Goal: Task Accomplishment & Management: Check status

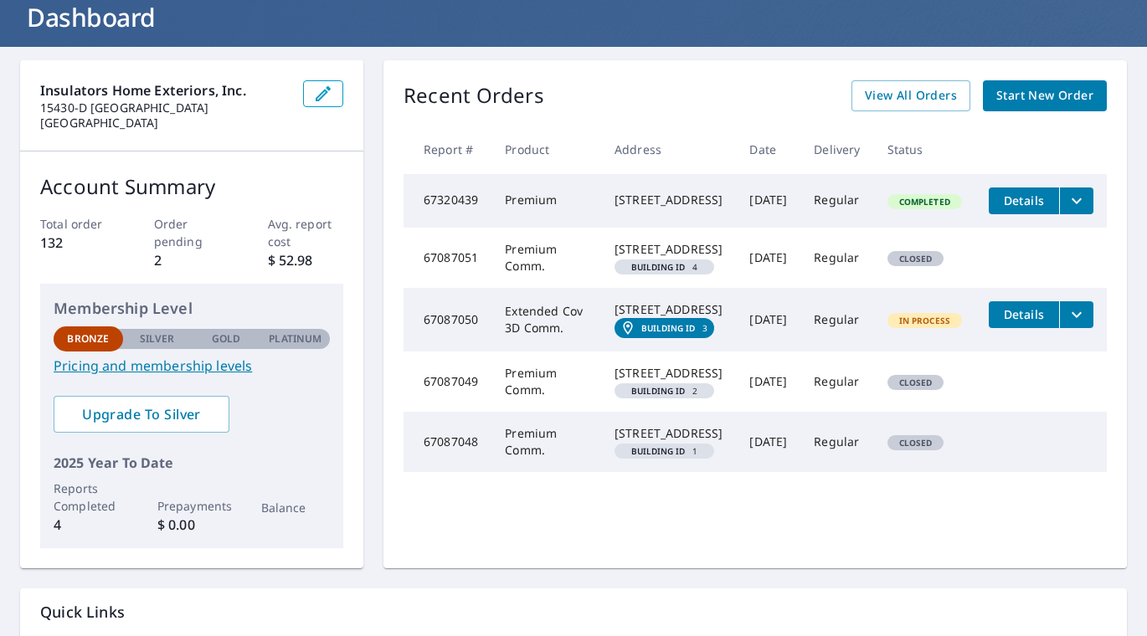
scroll to position [92, 0]
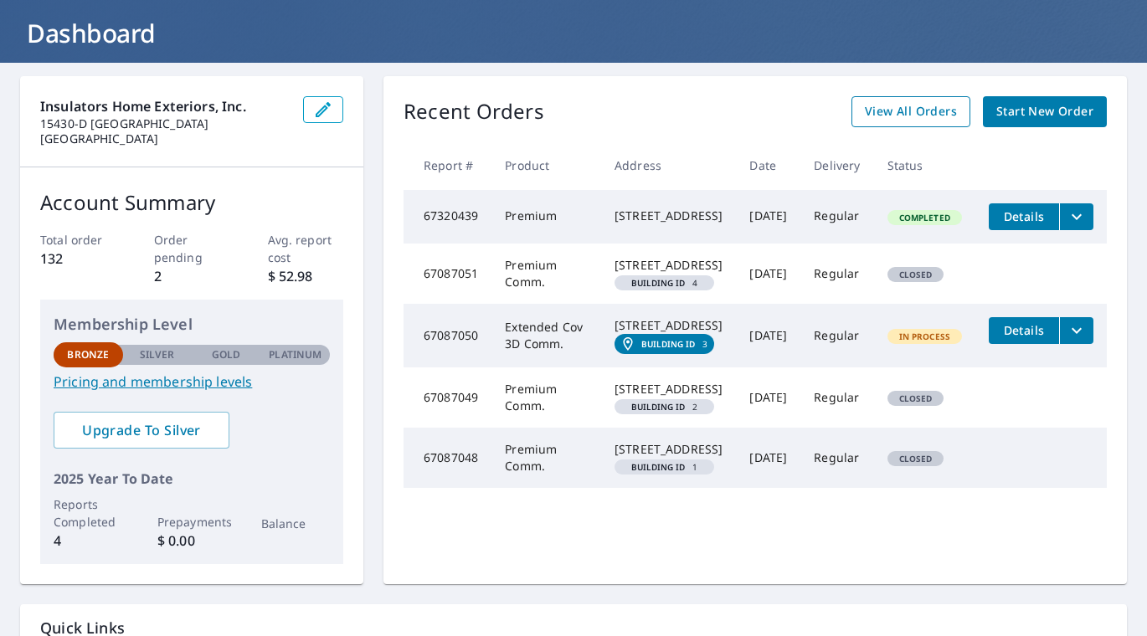
click at [930, 118] on span "View All Orders" at bounding box center [911, 111] width 92 height 21
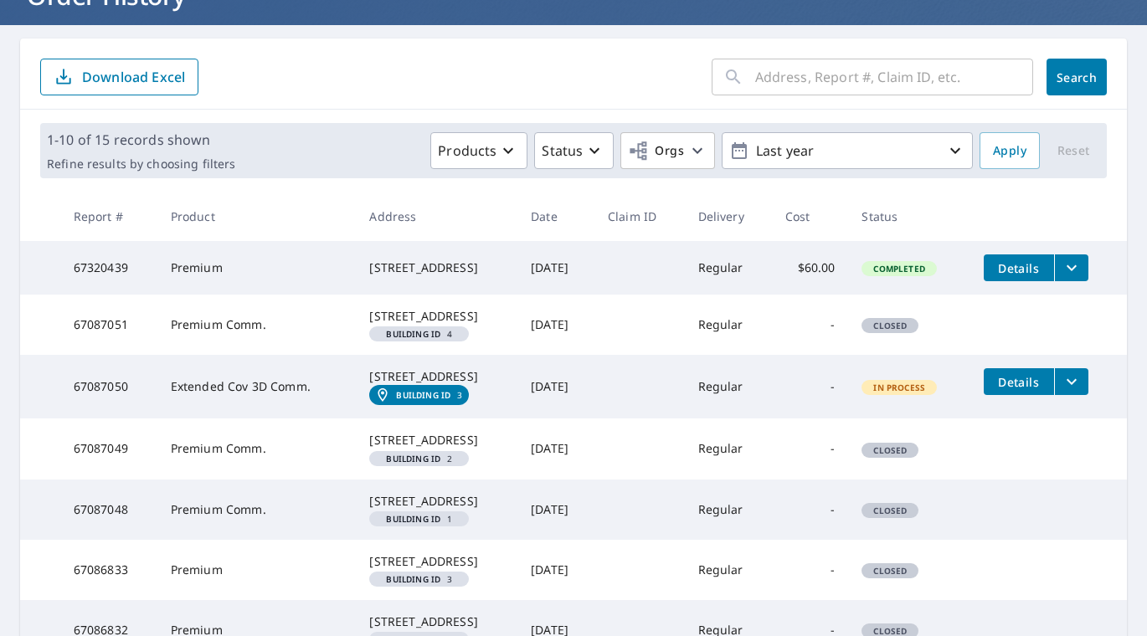
scroll to position [141, 0]
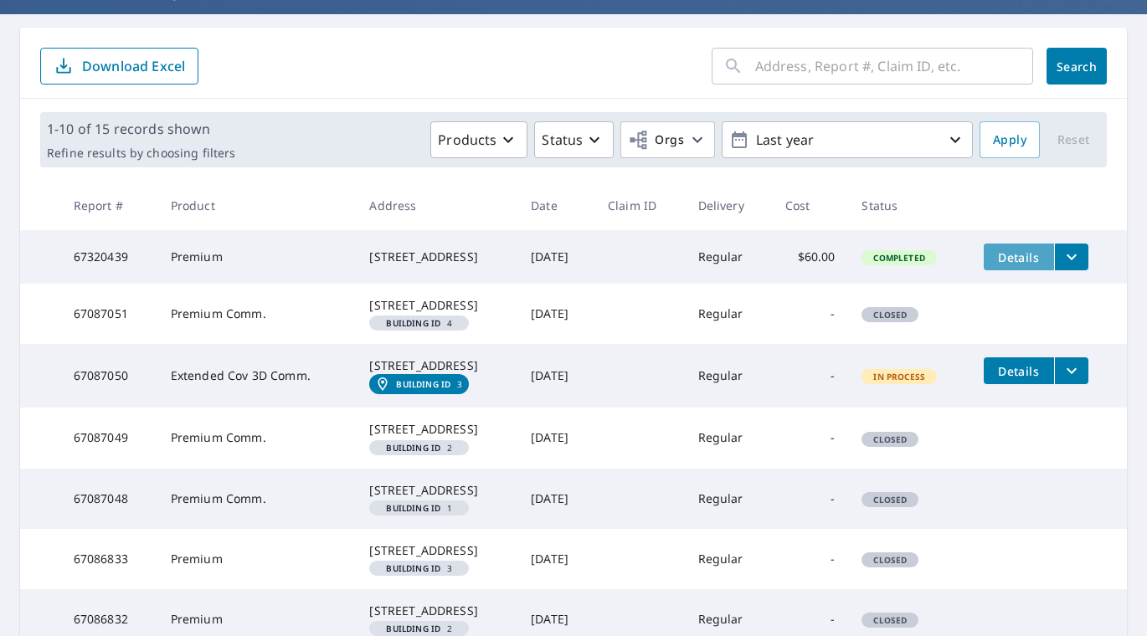
click at [1033, 258] on span "Details" at bounding box center [1019, 258] width 50 height 16
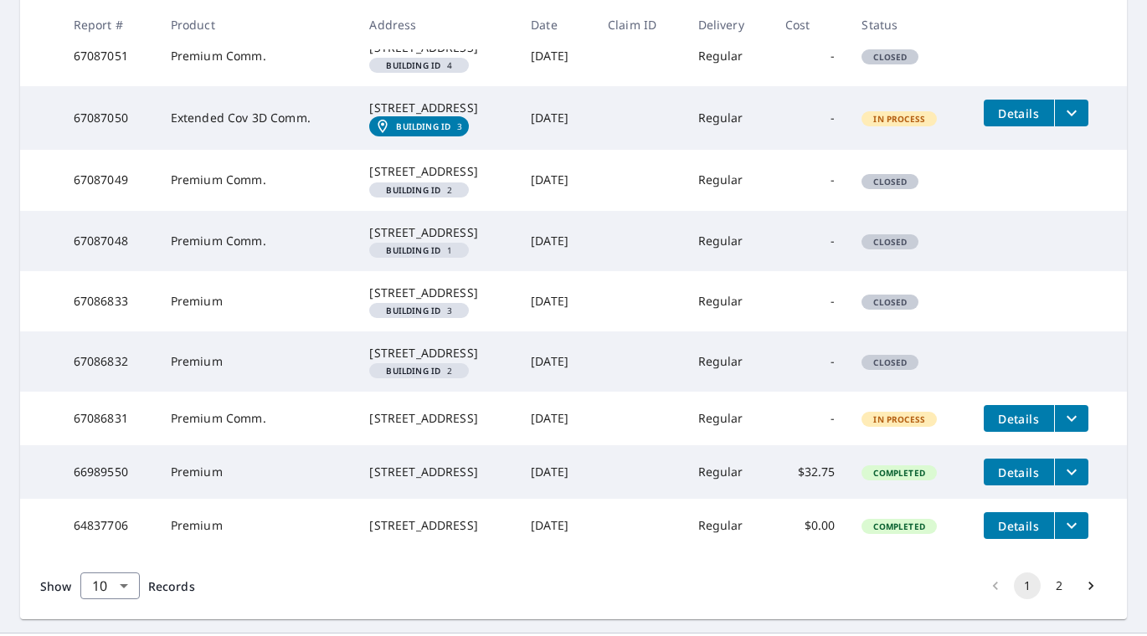
scroll to position [512, 0]
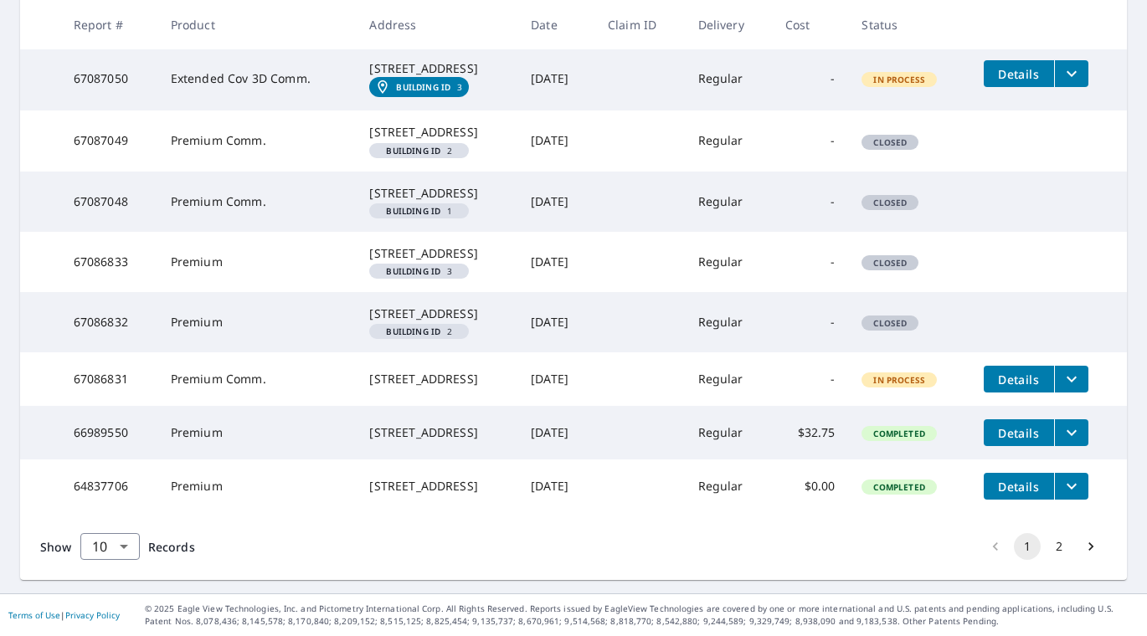
click at [1031, 441] on span "Details" at bounding box center [1019, 433] width 50 height 16
click at [1074, 430] on icon "filesDropdownBtn-66989550" at bounding box center [1072, 433] width 10 height 6
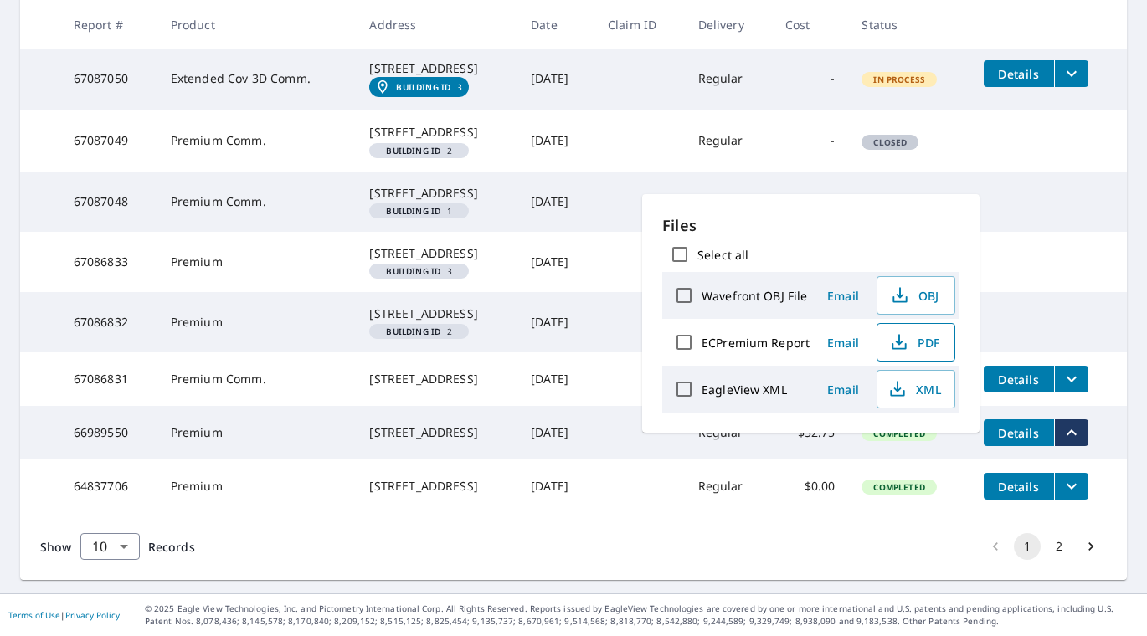
click at [930, 346] on span "PDF" at bounding box center [915, 342] width 54 height 20
click at [1101, 251] on tbody "67320439 Premium 8216 Splashing [GEOGRAPHIC_DATA] [DATE] Regular $60.00 Complet…" at bounding box center [573, 223] width 1107 height 580
